Goal: Ask a question

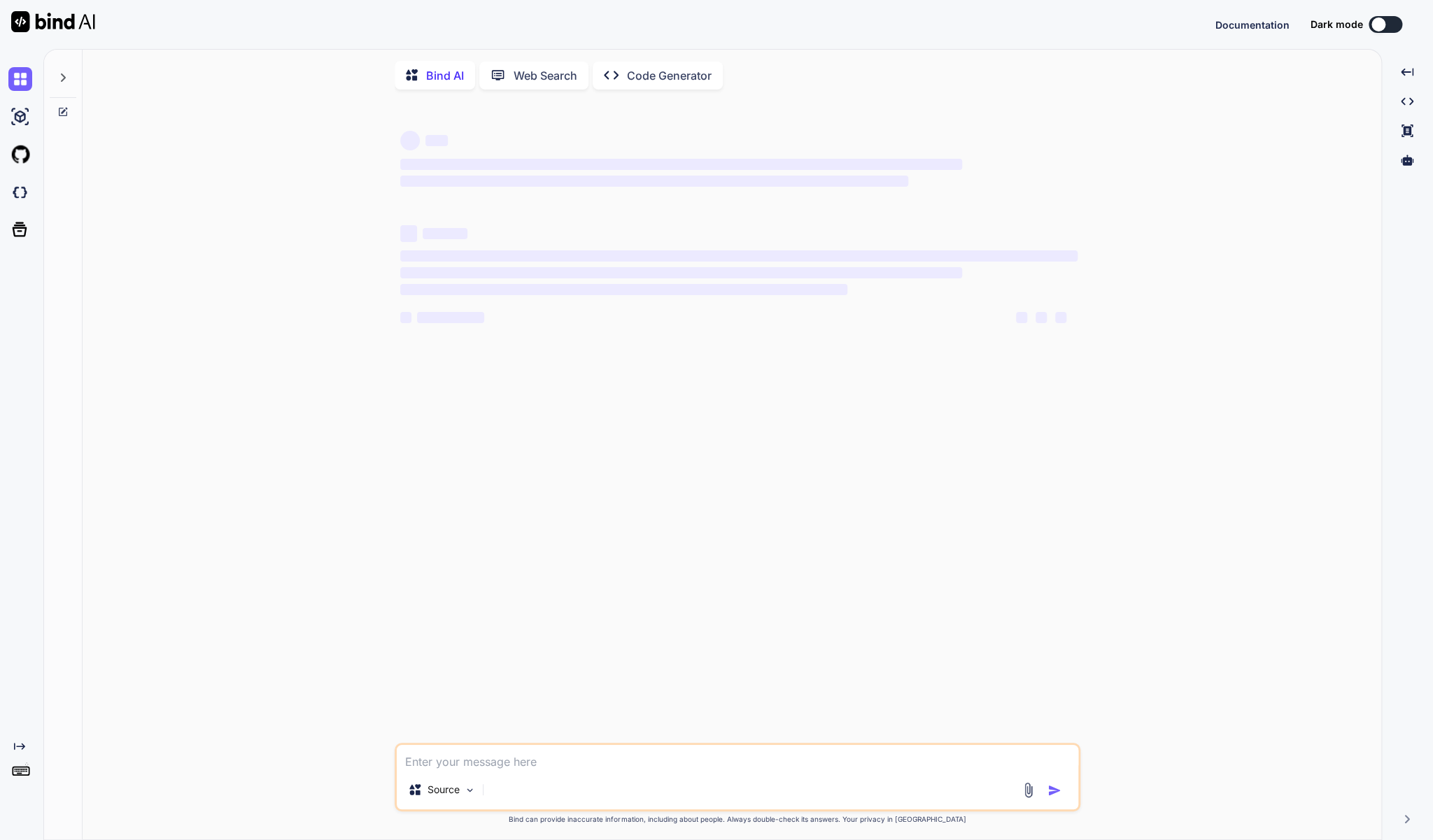
type textarea "x"
click at [469, 765] on textarea at bounding box center [737, 758] width 681 height 25
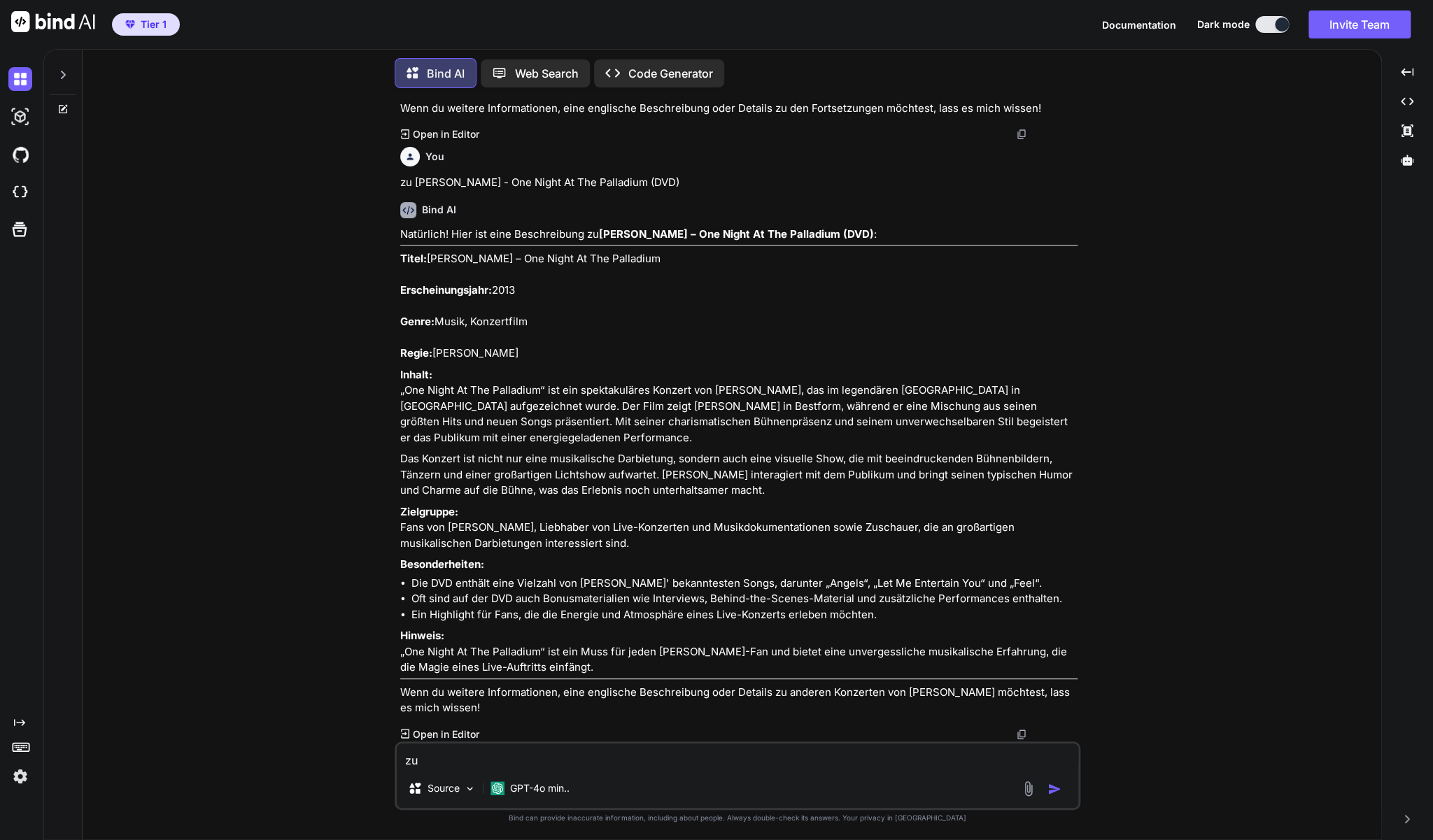
scroll to position [2855, 0]
type textarea "zu Crank 1 & 2 (DVD)"
click at [1055, 787] on img "button" at bounding box center [1055, 789] width 14 height 14
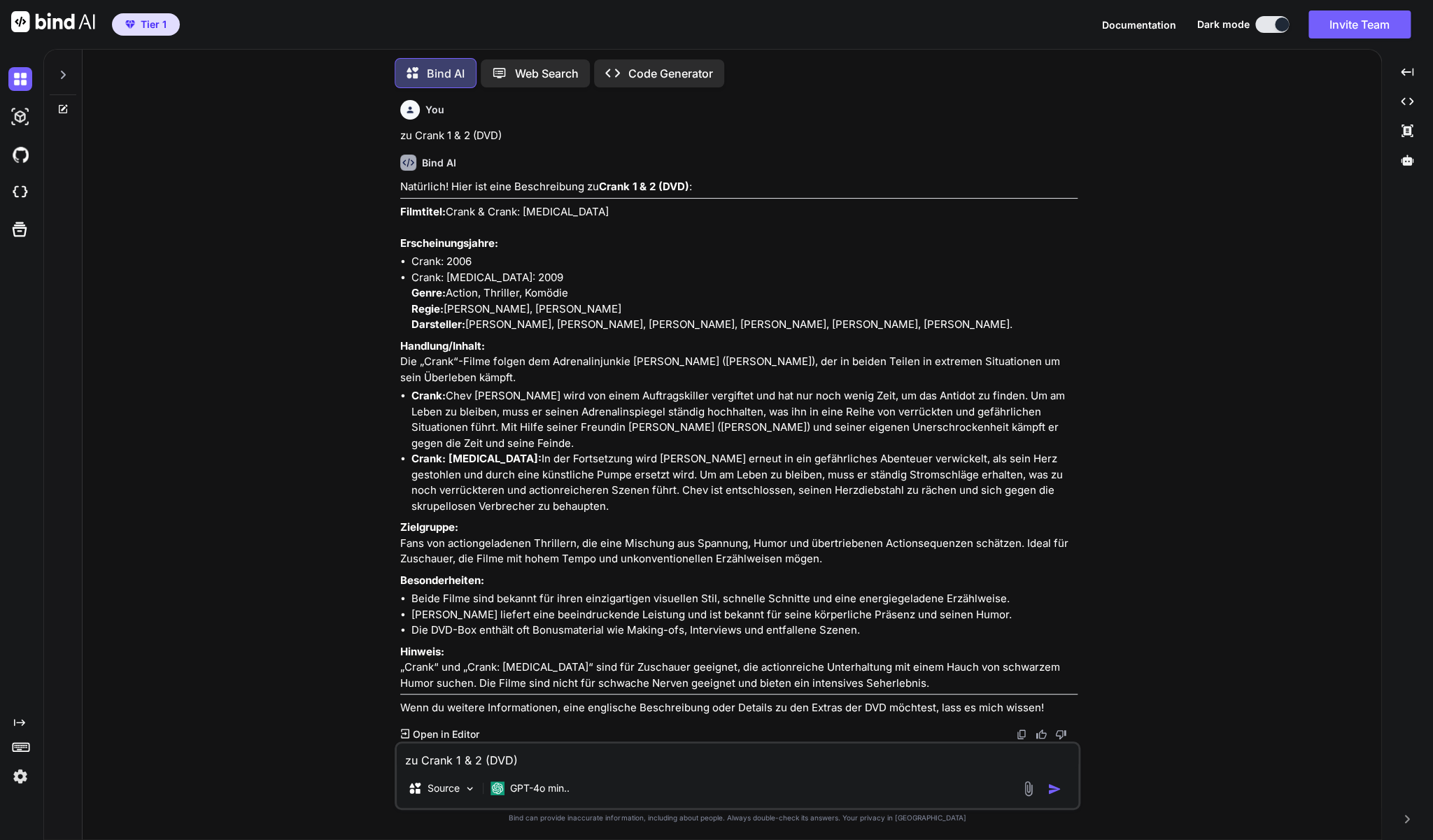
scroll to position [3538, 0]
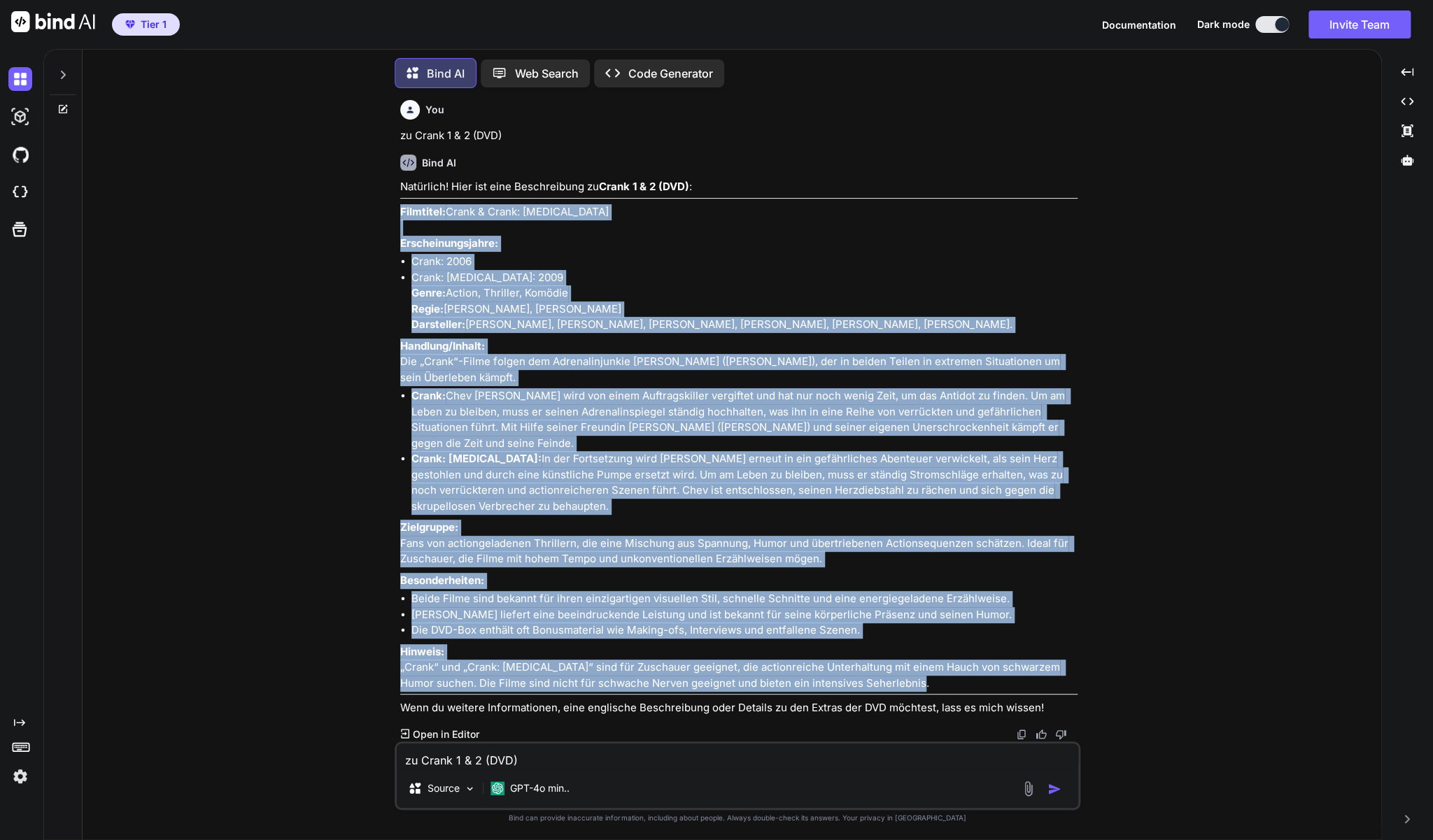
drag, startPoint x: 906, startPoint y: 681, endPoint x: 401, endPoint y: 182, distance: 709.9
click at [401, 182] on div "You zu Entourage - The Movie (DVD) Bind AI Natürlich! Hier eine Beschreibung zu…" at bounding box center [739, 420] width 683 height 642
copy div "Loremipsu: Dolor & Sitam: Cons Adipisc Elitseddoeiusmodt: Incid: 5433 Utlab: Et…"
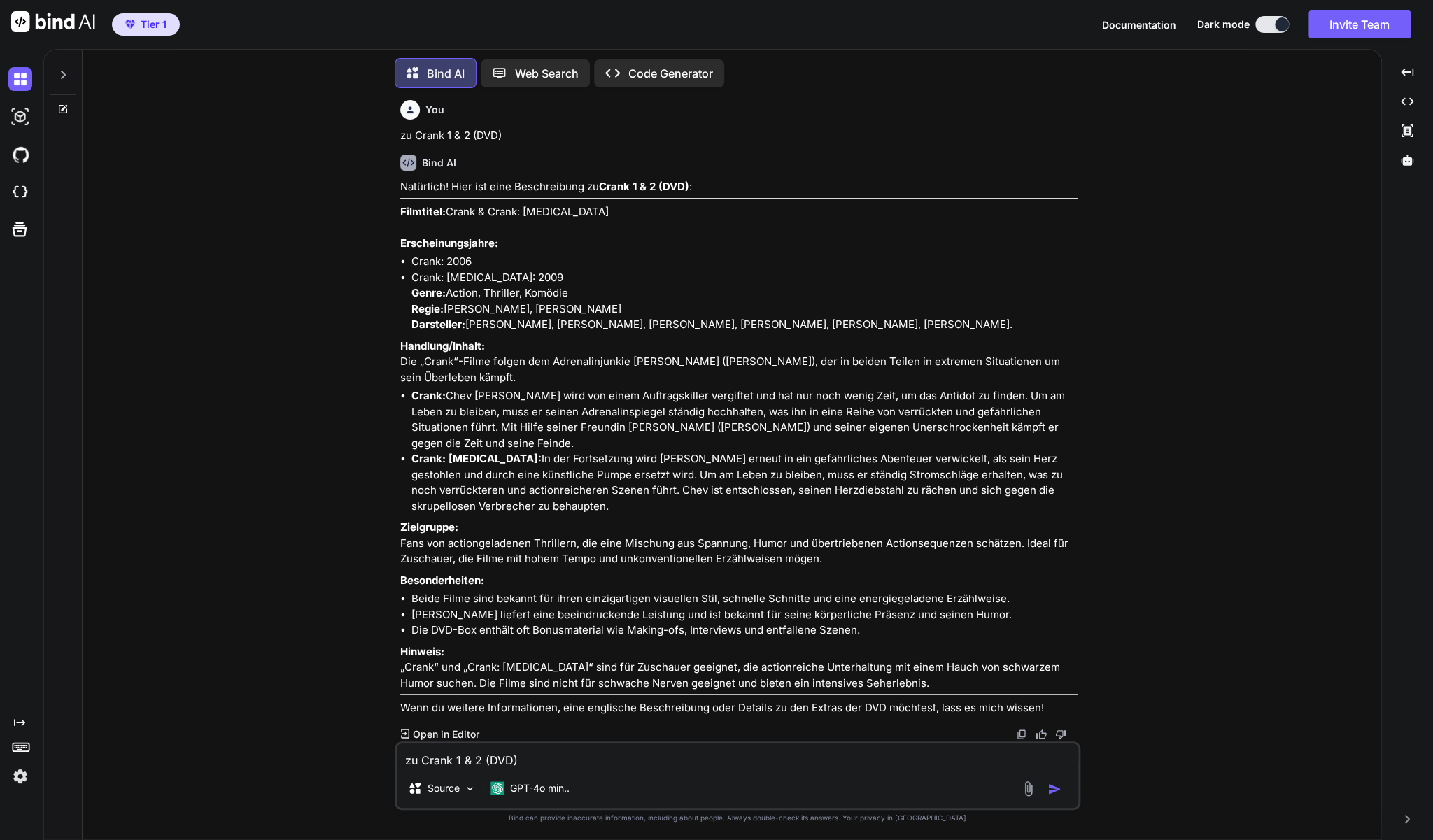
click at [559, 758] on textarea "zu Crank 1 & 2 (DVD)" at bounding box center [737, 756] width 681 height 25
paste textarea ""The Tenth Man" mit [PERSON_NAME]"
type textarea "zu "The Tenth Man" mit [PERSON_NAME]"
click at [1050, 790] on img "button" at bounding box center [1055, 789] width 14 height 14
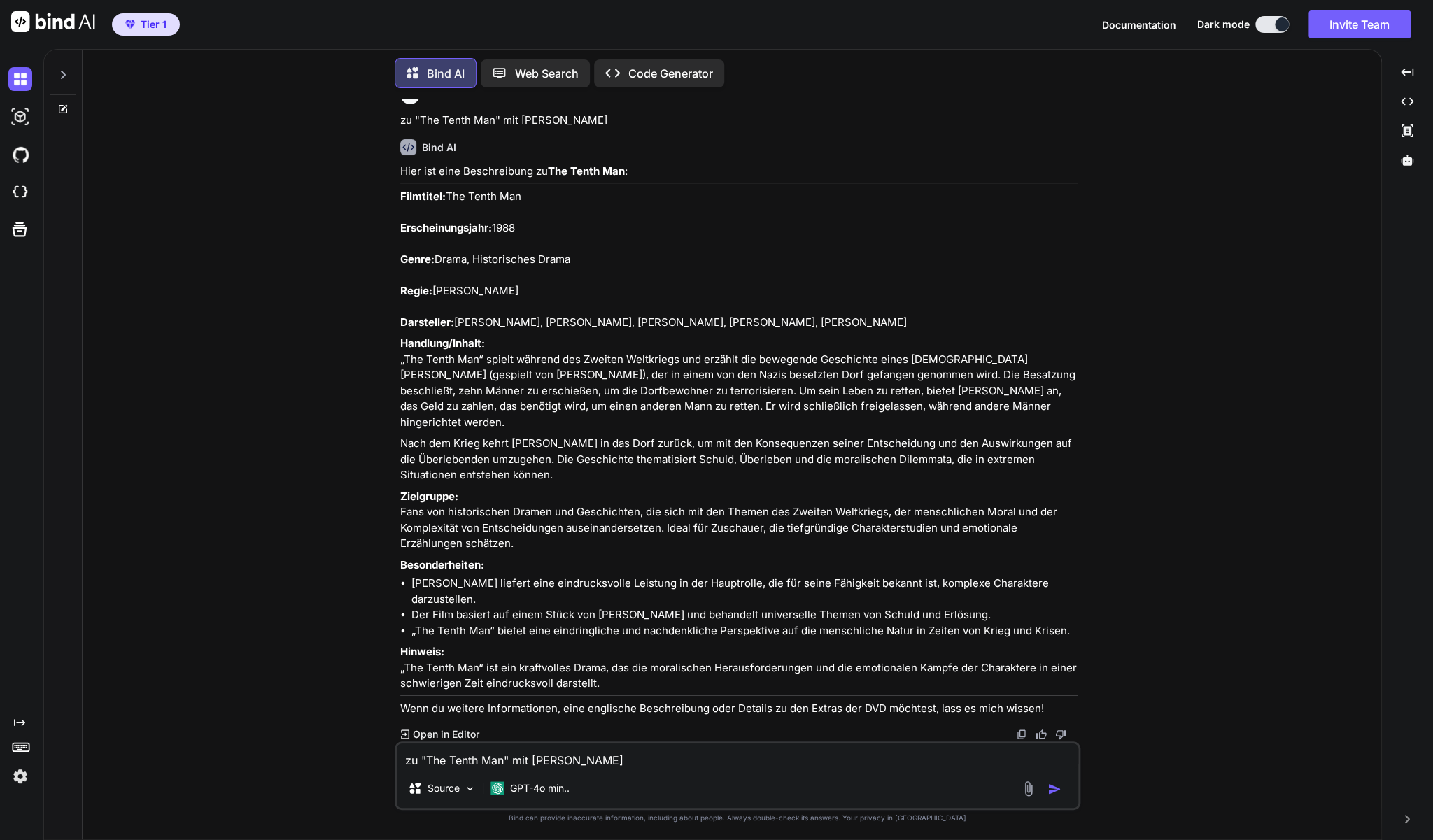
scroll to position [4232, 0]
drag, startPoint x: 602, startPoint y: 681, endPoint x: 398, endPoint y: 166, distance: 553.9
click at [398, 166] on div "You zu Entourage - The Movie (DVD) Bind AI Natürlich! Hier eine Beschreibung zu…" at bounding box center [739, 420] width 683 height 642
copy div "Loremipsu: Dol Sitam Con Adipiscingelitse: 9254 Doeiu: Tempo, Incididuntut Labo…"
